Goal: Information Seeking & Learning: Learn about a topic

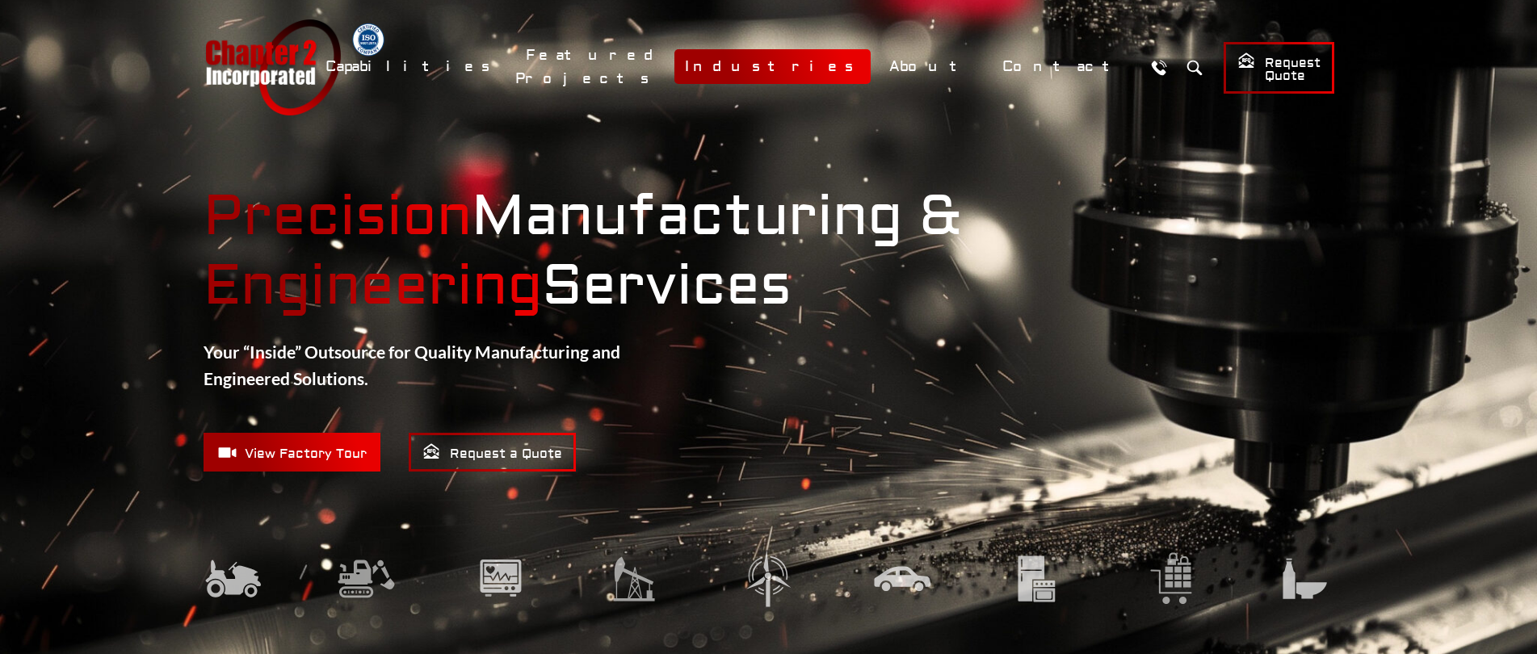
click at [866, 66] on link "Industries" at bounding box center [772, 66] width 196 height 35
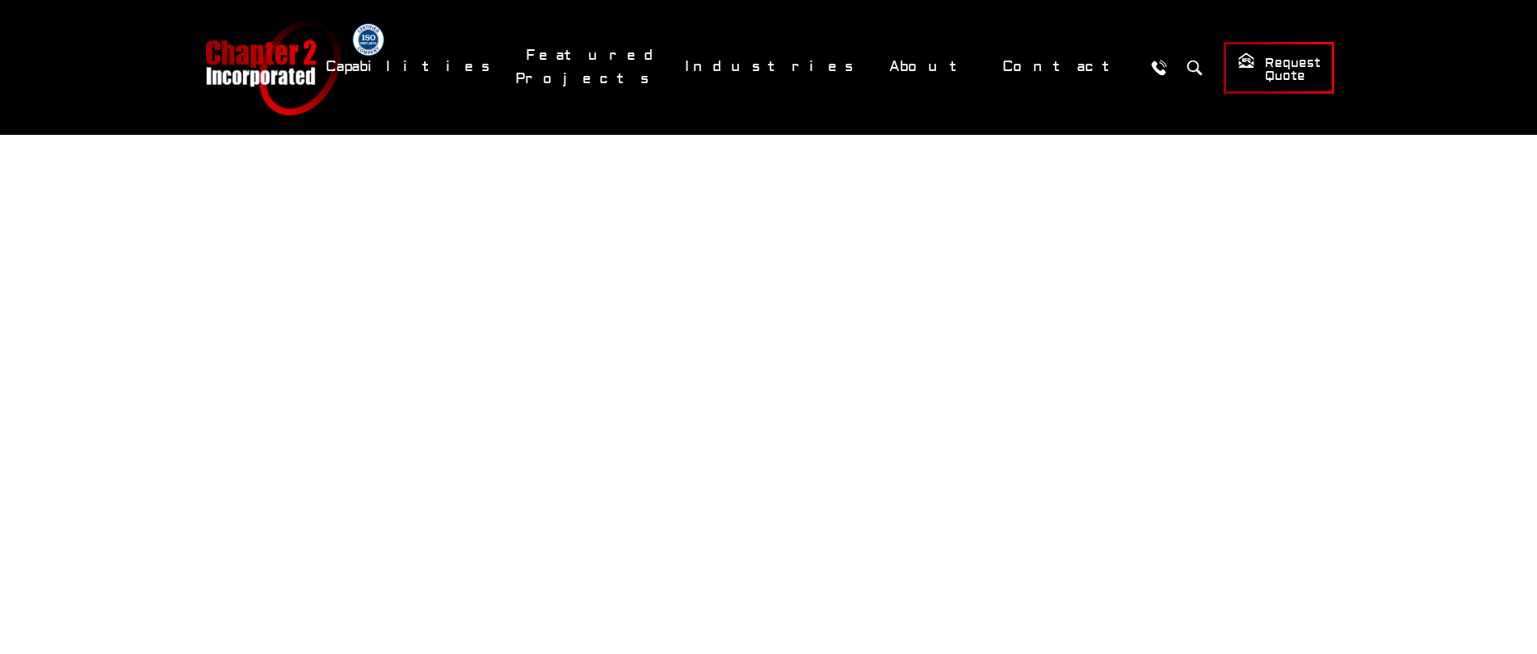
scroll to position [3048, 0]
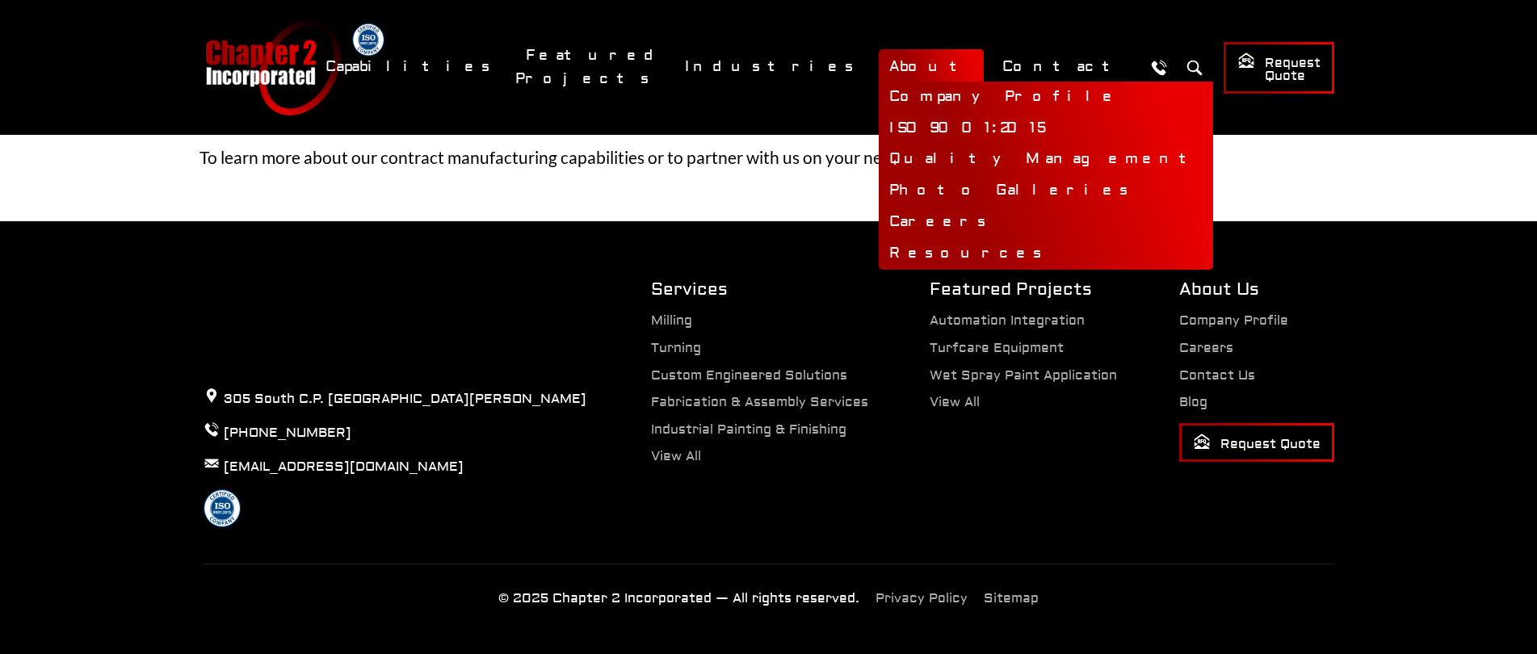
click at [956, 67] on link "About" at bounding box center [931, 66] width 105 height 35
click at [998, 95] on link "Company Profile" at bounding box center [1046, 98] width 334 height 32
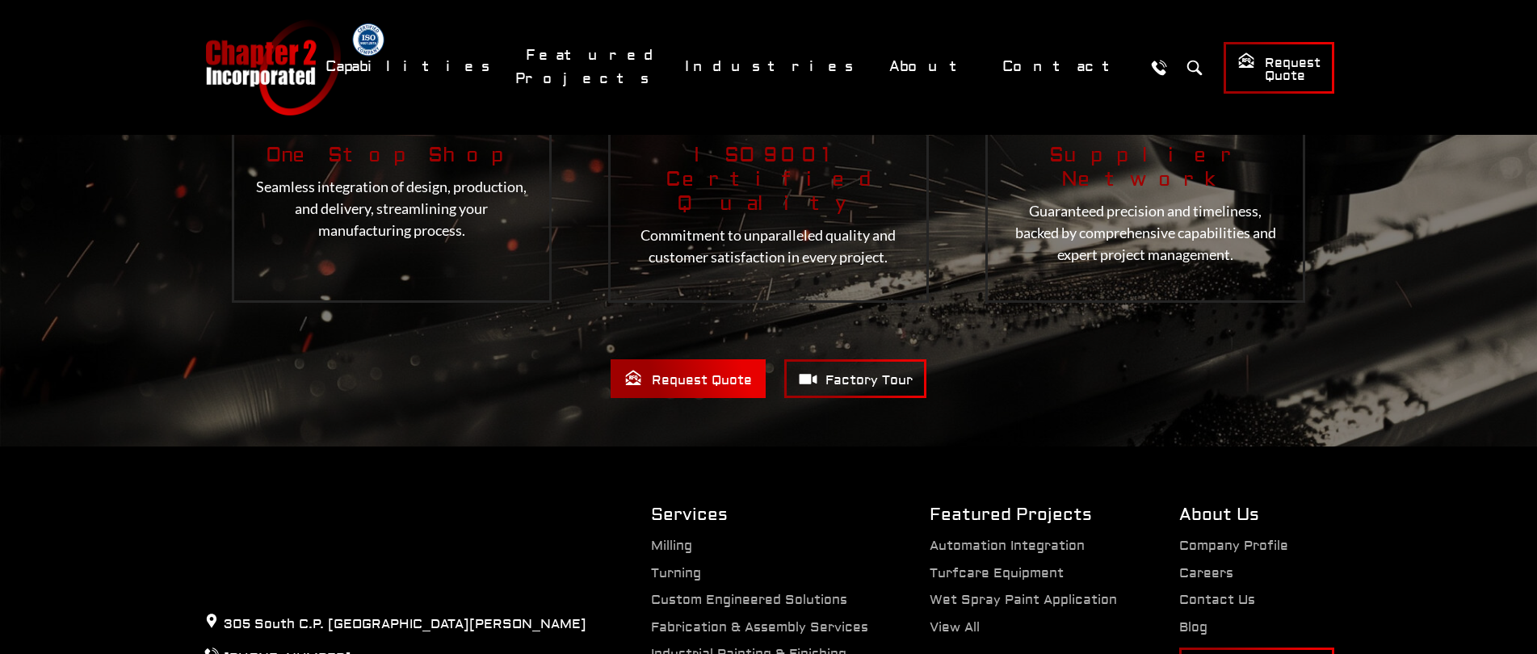
scroll to position [2318, 0]
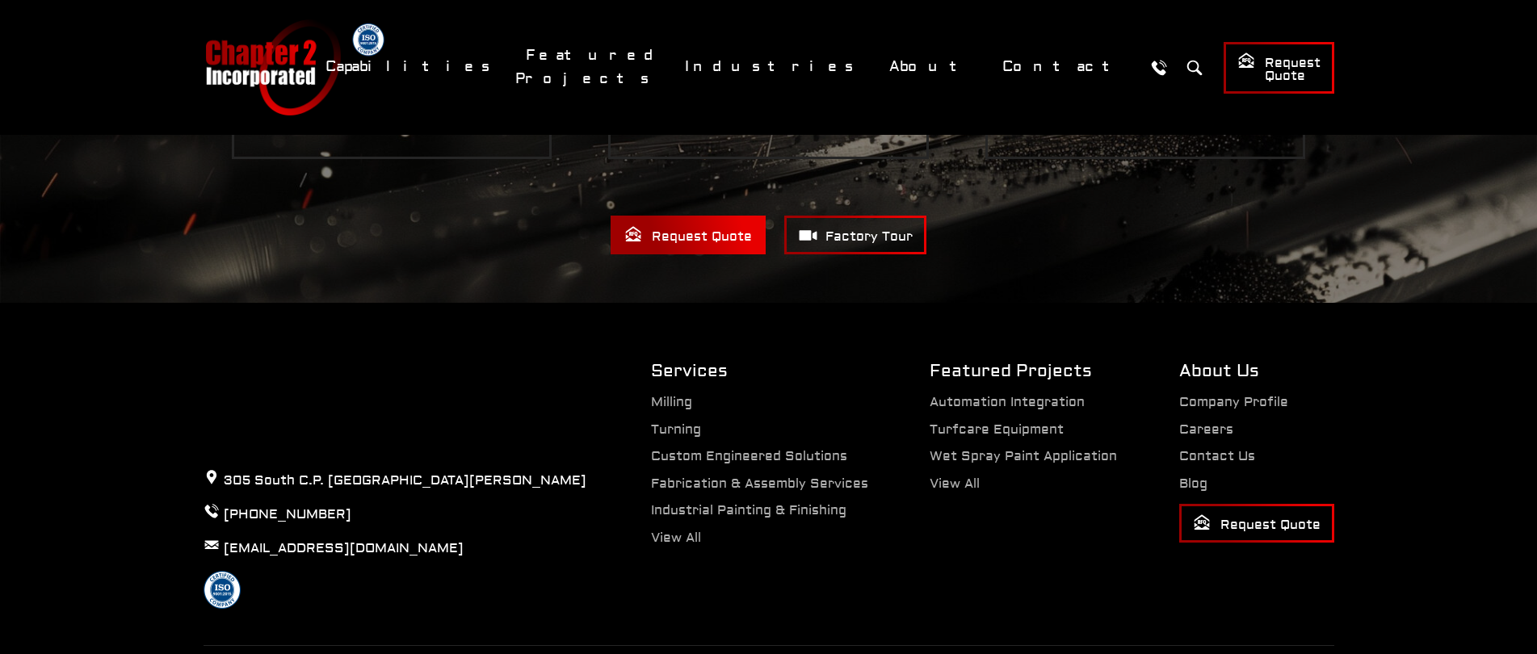
drag, startPoint x: 556, startPoint y: 584, endPoint x: 712, endPoint y: 585, distance: 155.9
copy p "Chapter 2 Incorporated"
